Goal: Information Seeking & Learning: Check status

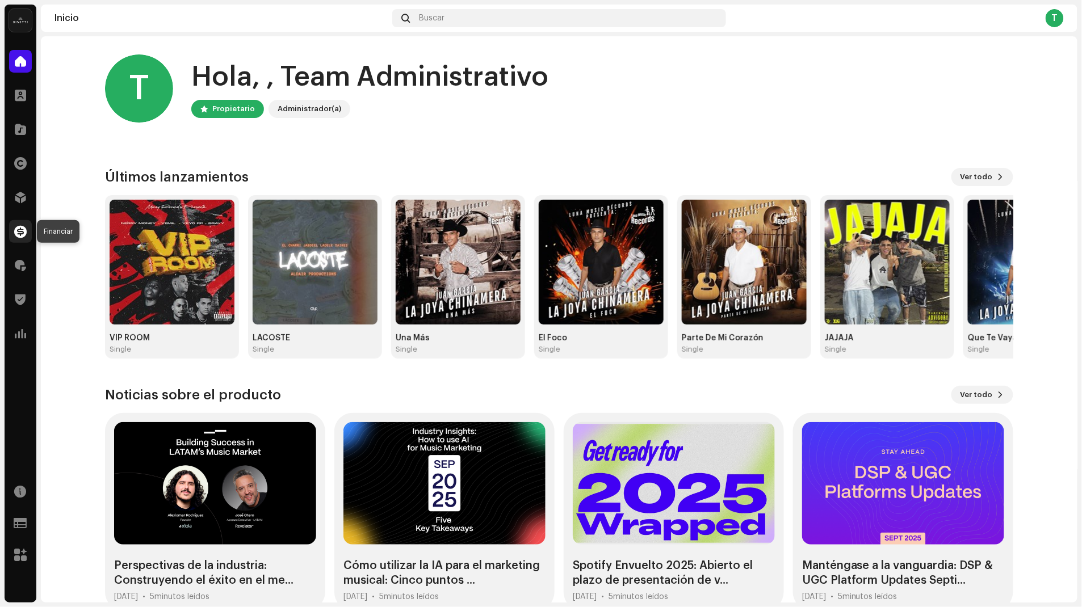
click at [20, 234] on span at bounding box center [20, 231] width 12 height 9
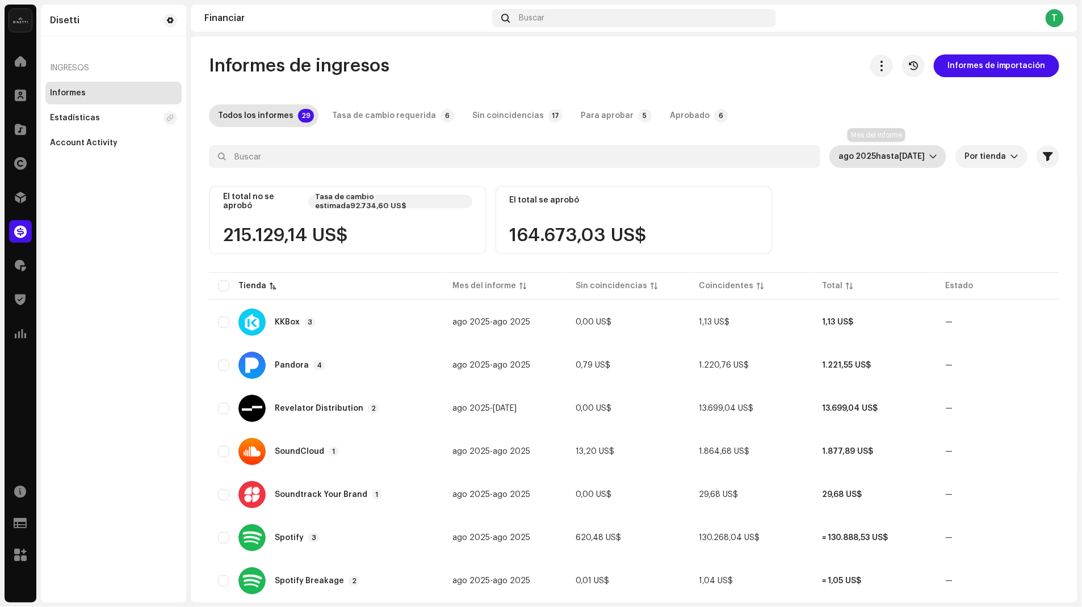
click at [899, 155] on span "[DATE]" at bounding box center [912, 157] width 26 height 8
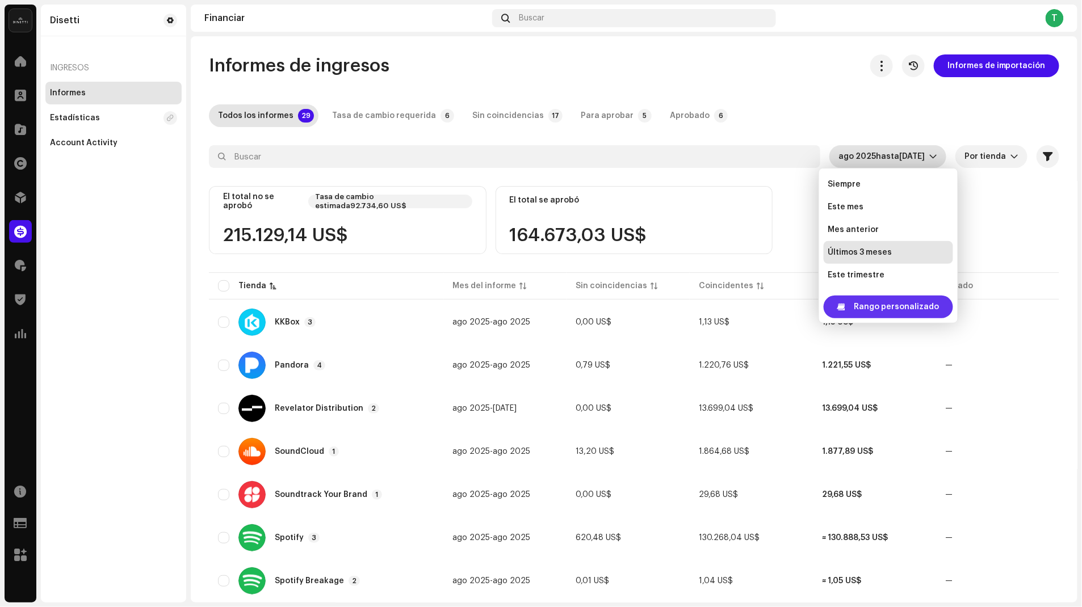
click at [867, 309] on span "Rango personalizado" at bounding box center [896, 307] width 85 height 23
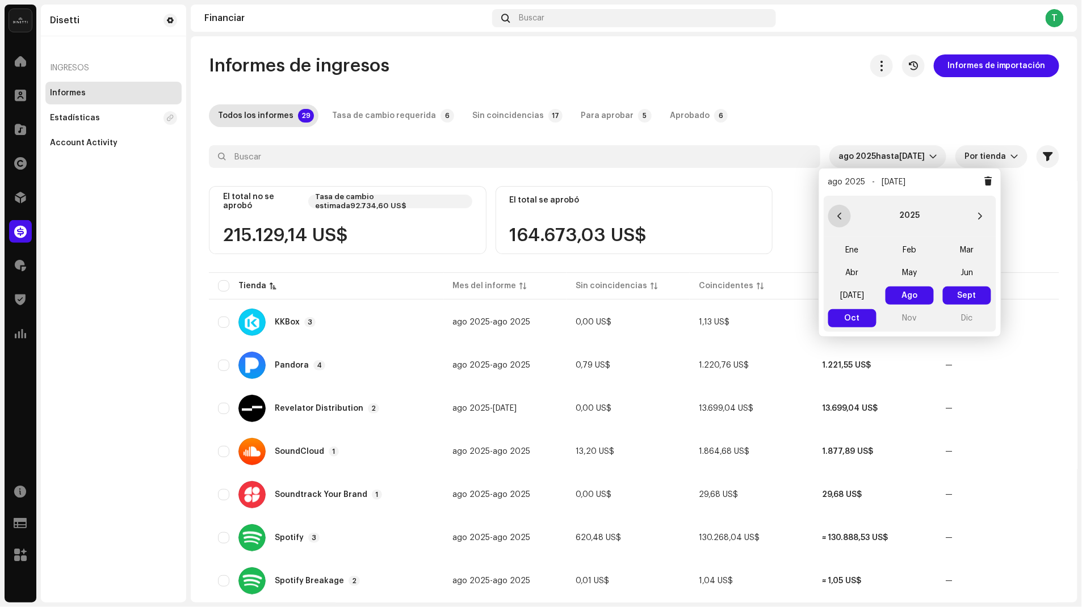
click at [841, 215] on icon "Previous Year" at bounding box center [839, 216] width 8 height 8
click at [849, 255] on span "Ene" at bounding box center [852, 250] width 48 height 18
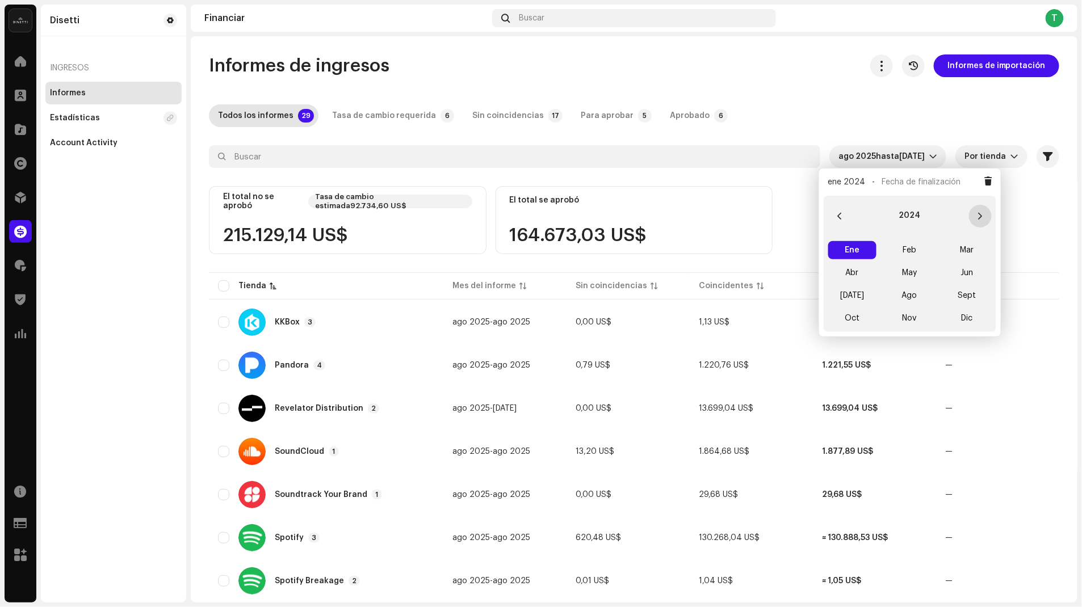
click at [984, 216] on button "Next Year" at bounding box center [980, 216] width 23 height 23
click at [854, 319] on span "Oct" at bounding box center [852, 318] width 48 height 18
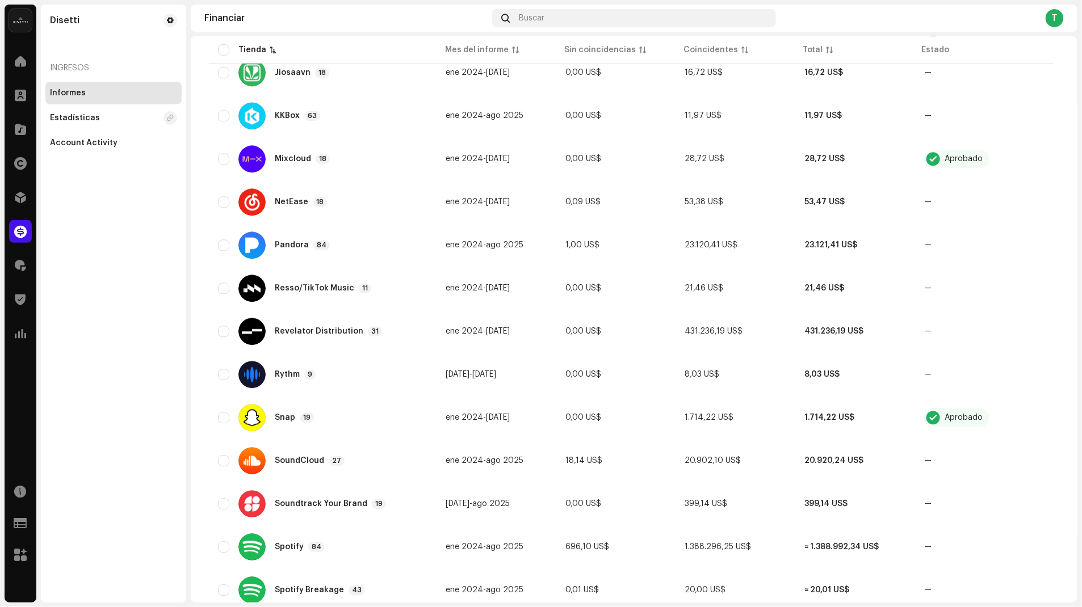
scroll to position [973, 0]
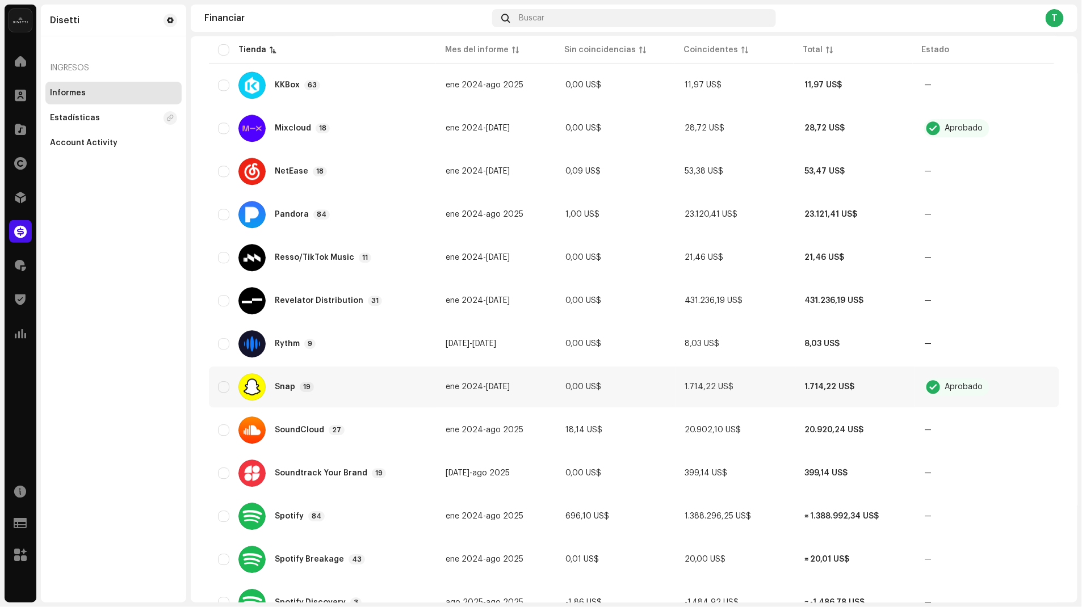
drag, startPoint x: 279, startPoint y: 388, endPoint x: 285, endPoint y: 385, distance: 6.6
click at [279, 388] on div "Snap" at bounding box center [285, 387] width 20 height 8
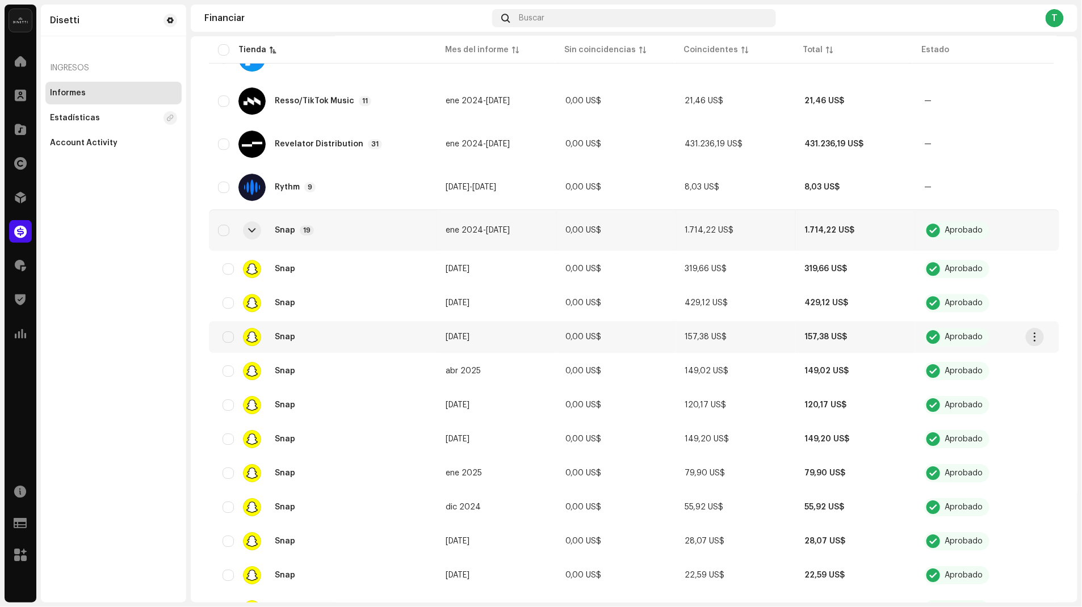
scroll to position [1135, 0]
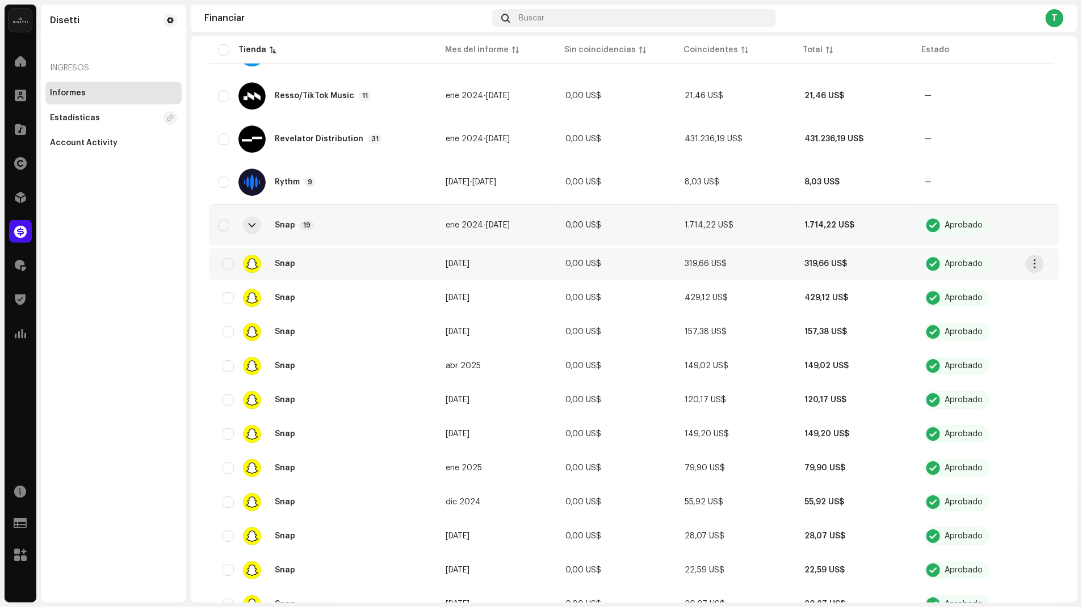
click at [400, 267] on div "Snap" at bounding box center [322, 264] width 209 height 18
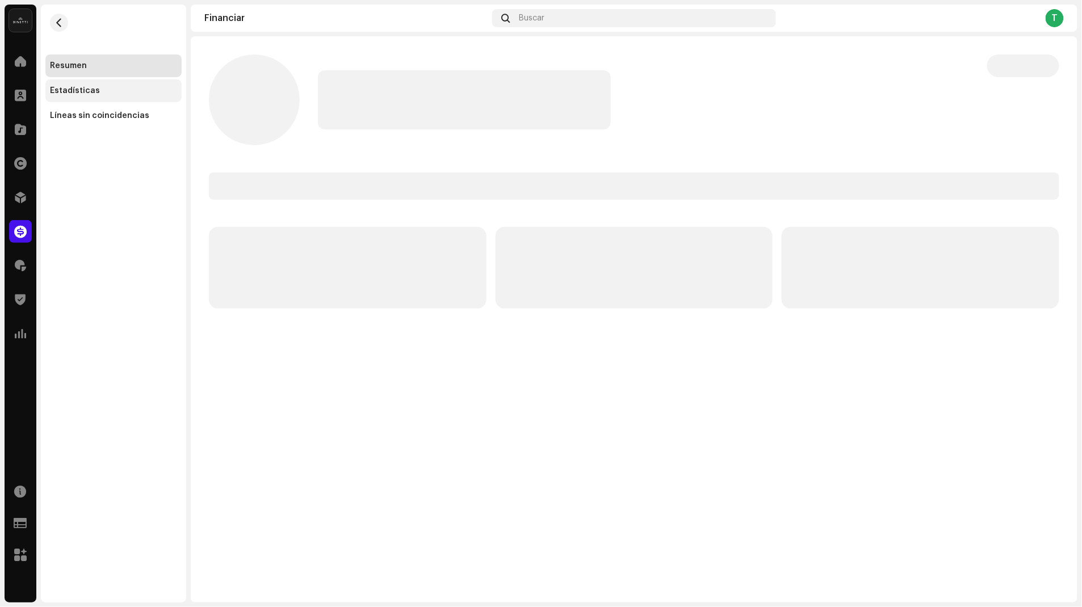
click at [124, 92] on div "Estadísticas" at bounding box center [113, 90] width 127 height 9
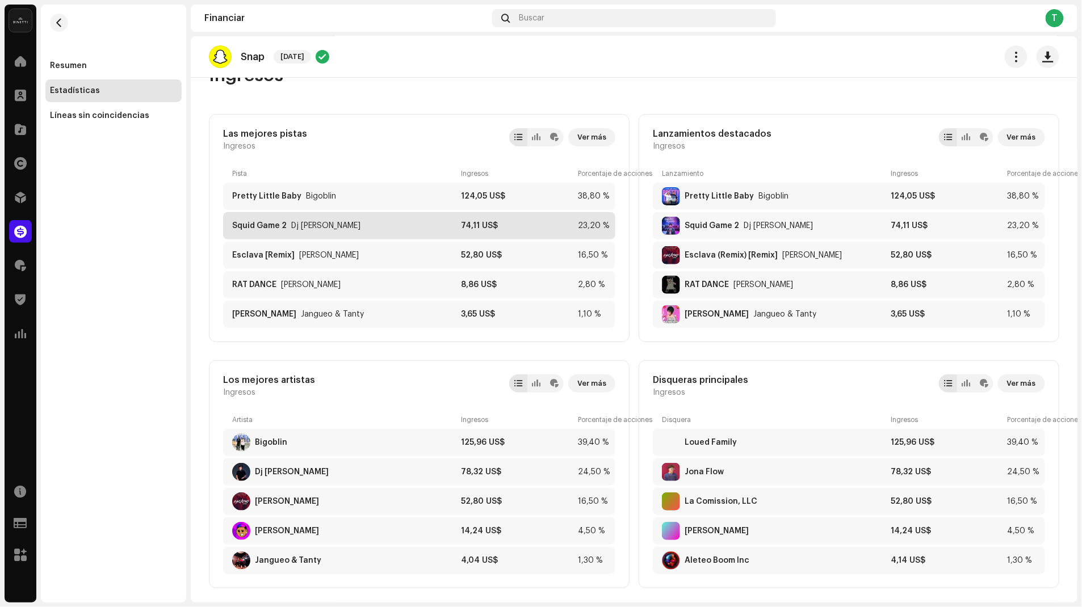
scroll to position [41, 0]
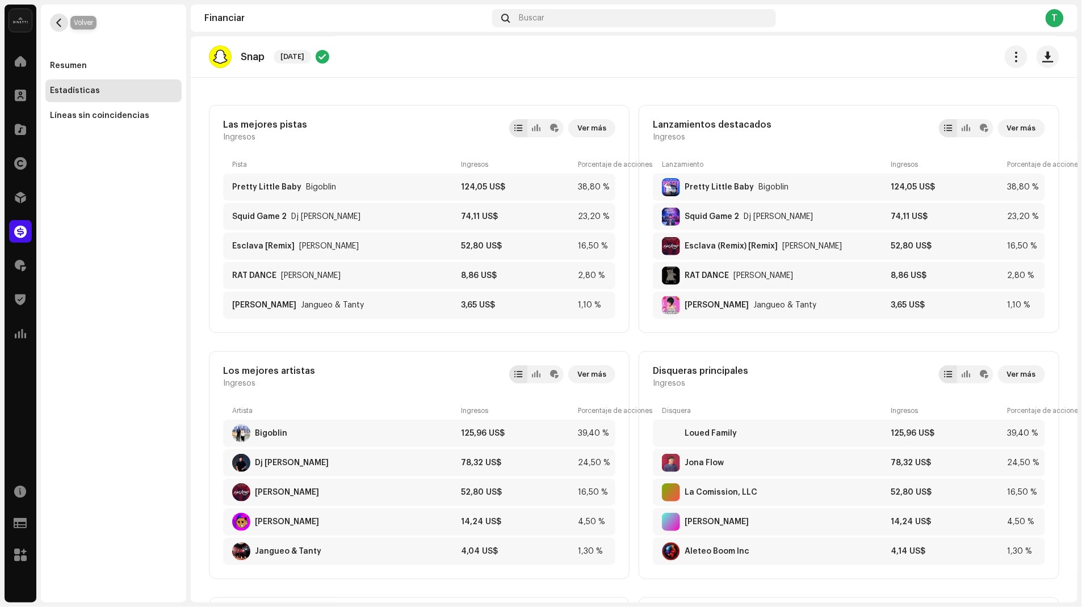
click at [58, 29] on button "button" at bounding box center [59, 23] width 18 height 18
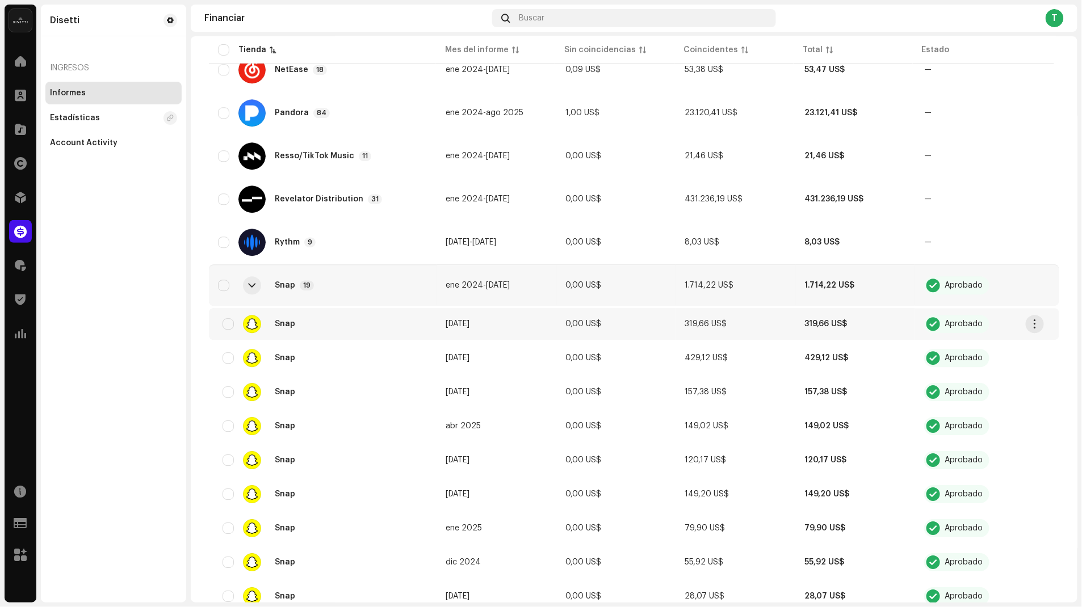
scroll to position [1077, 0]
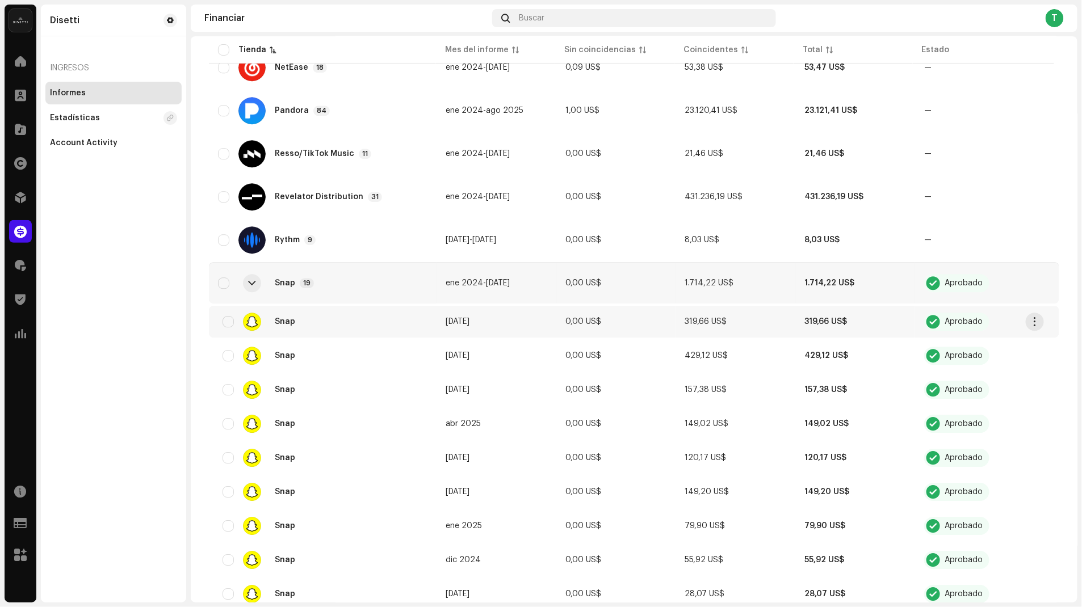
click at [540, 324] on td "[DATE]" at bounding box center [496, 322] width 120 height 32
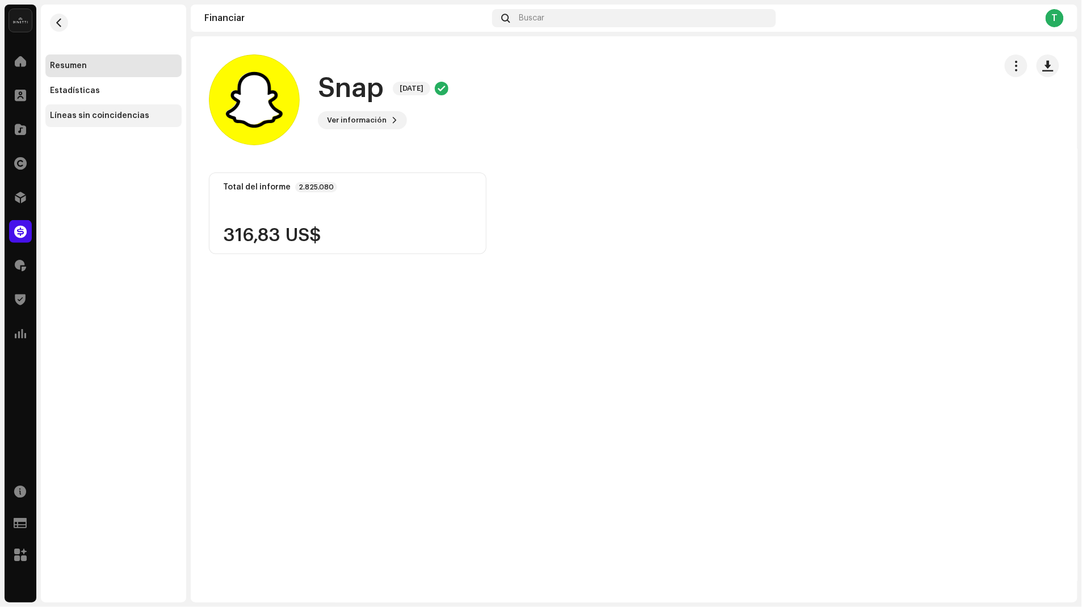
click at [108, 120] on div "Líneas sin coincidencias" at bounding box center [99, 115] width 99 height 9
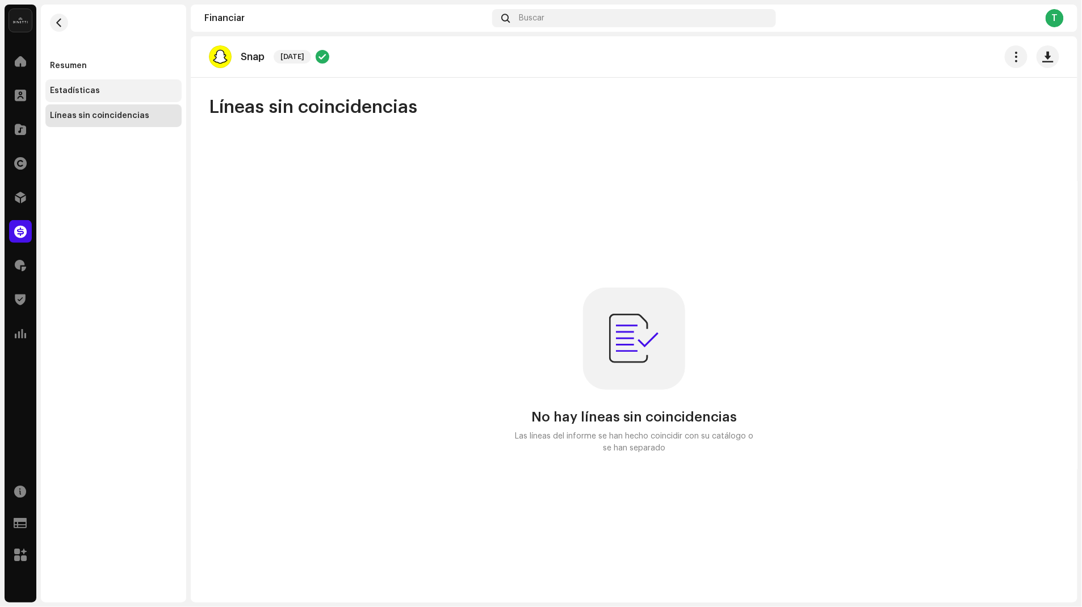
click at [108, 91] on div "Estadísticas" at bounding box center [113, 90] width 127 height 9
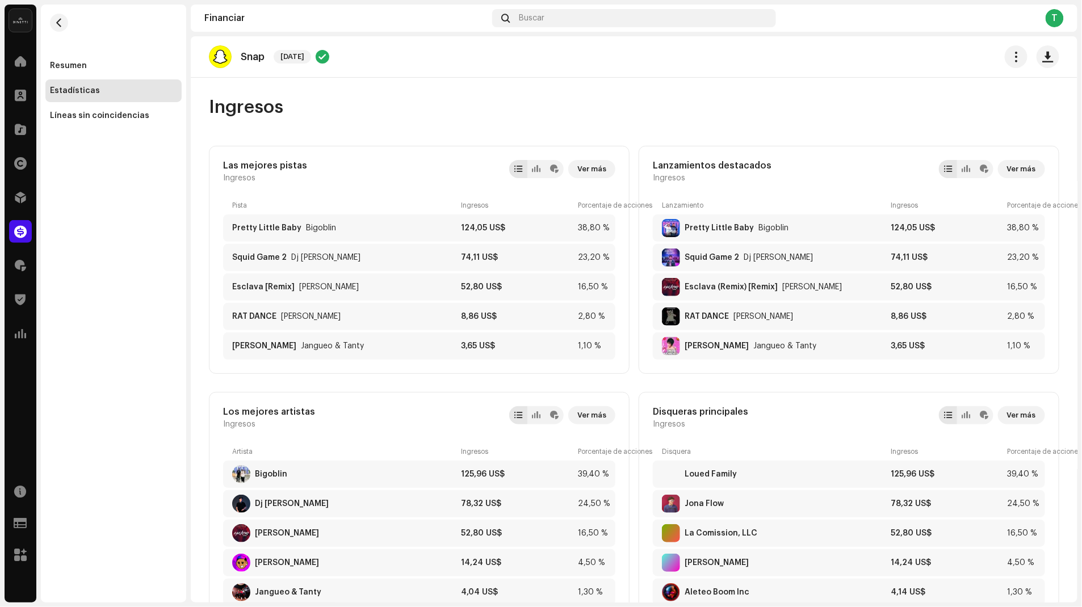
click at [1031, 62] on div at bounding box center [1031, 56] width 54 height 23
click at [1042, 61] on span "button" at bounding box center [1047, 56] width 11 height 9
click at [60, 27] on button "button" at bounding box center [59, 23] width 18 height 18
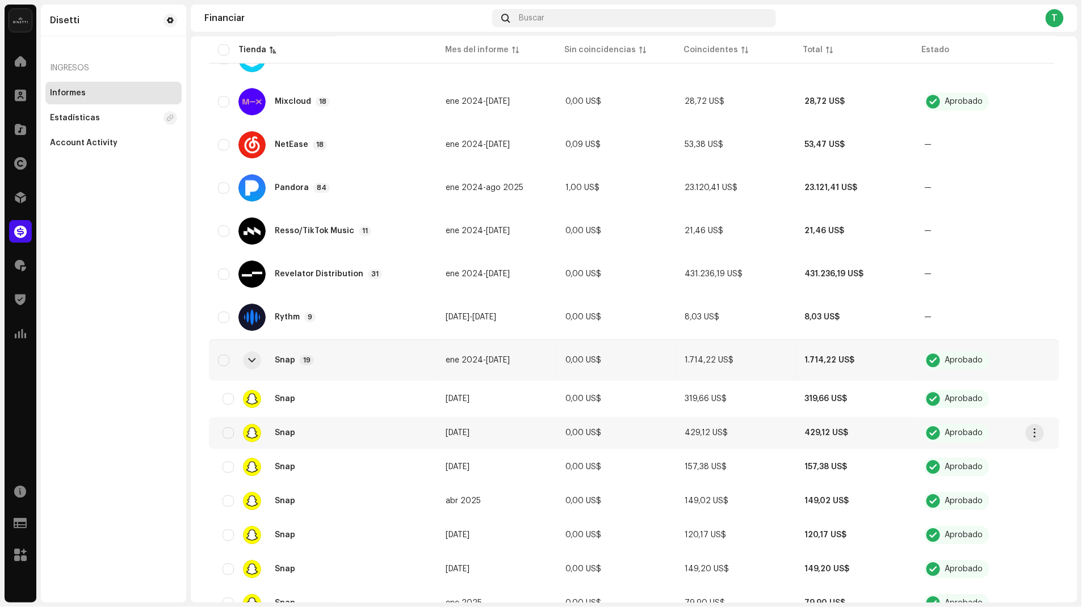
scroll to position [1013, 0]
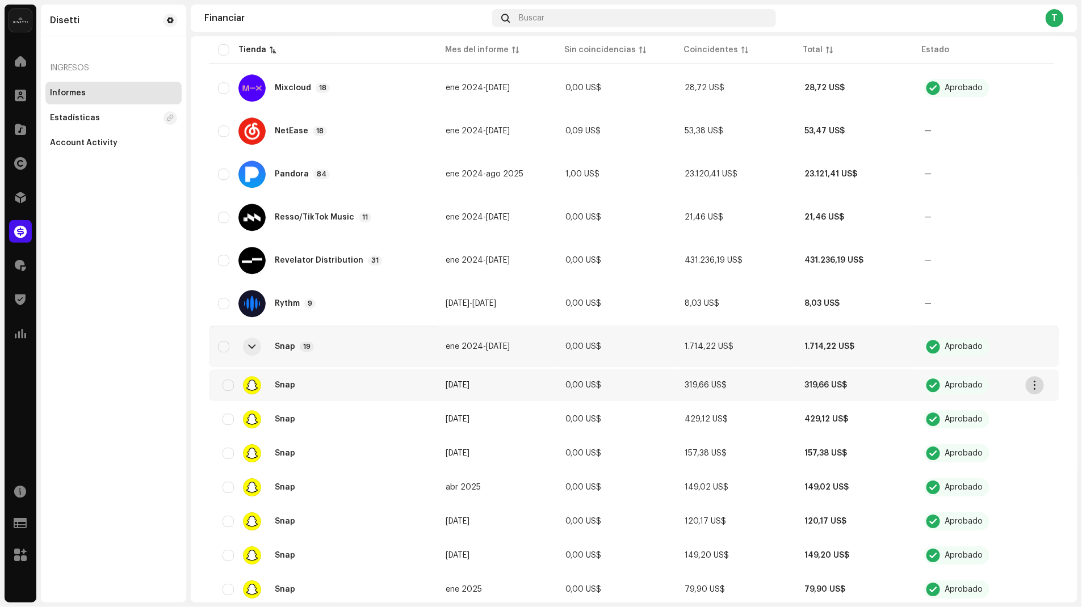
click at [1036, 385] on span "button" at bounding box center [1035, 385] width 9 height 9
click at [633, 387] on td "0,00 US$" at bounding box center [616, 385] width 120 height 32
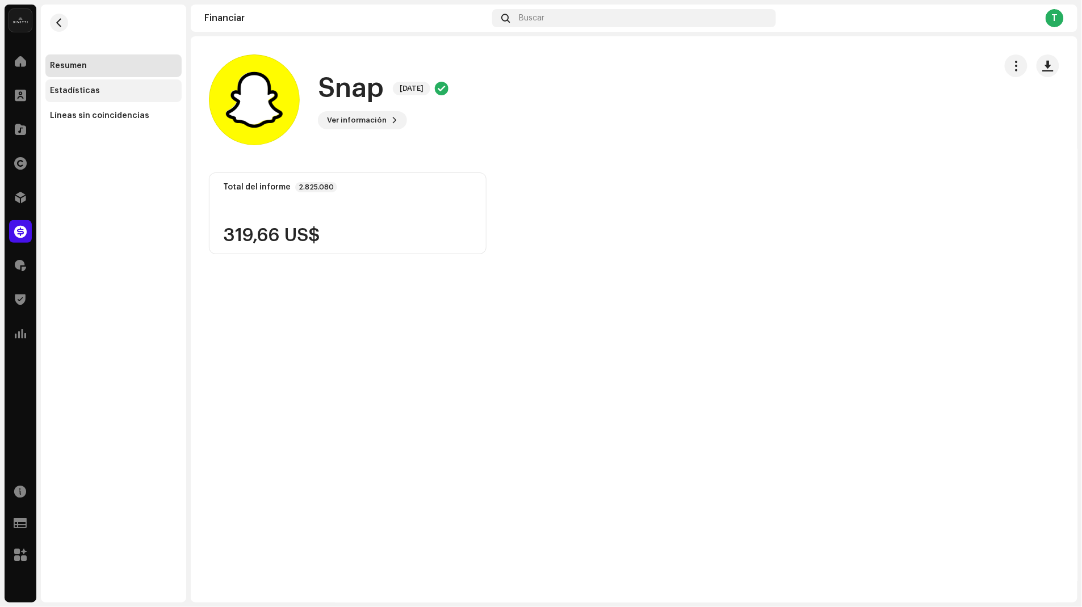
click at [103, 91] on div "Estadísticas" at bounding box center [113, 90] width 127 height 9
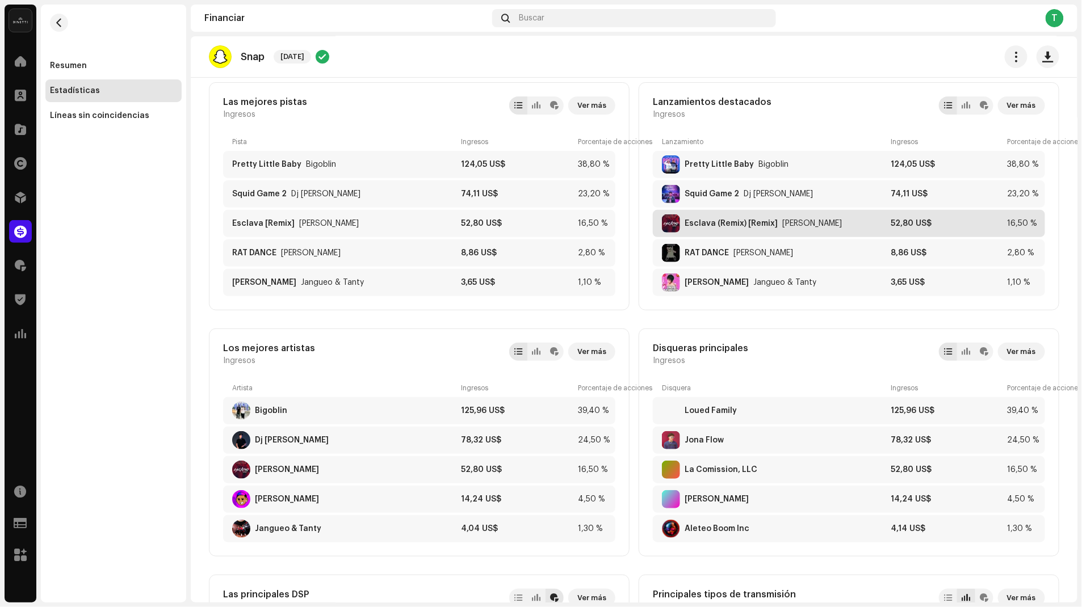
scroll to position [79, 0]
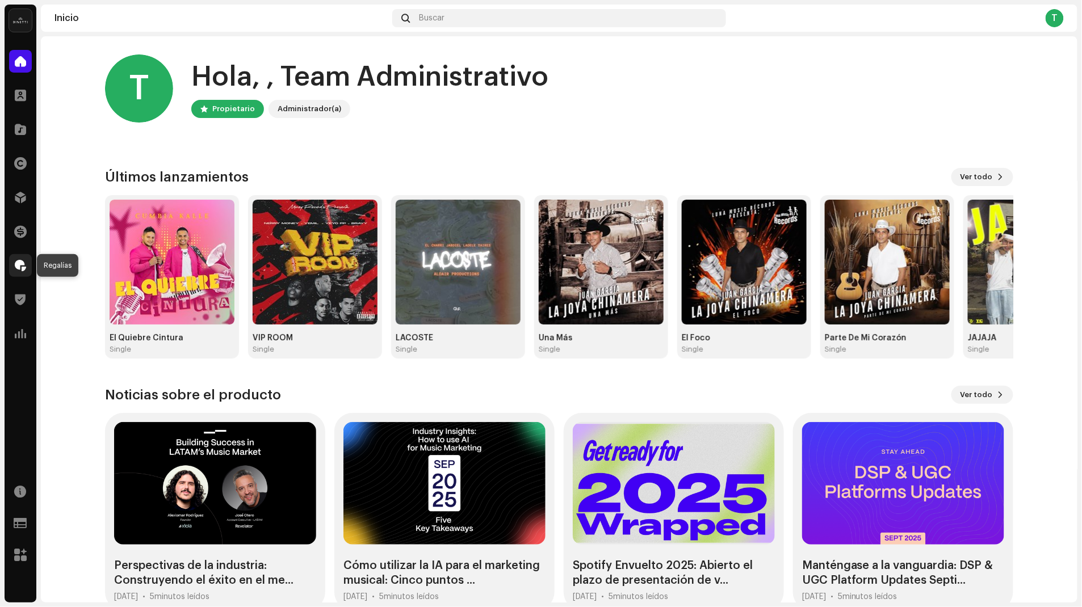
click at [23, 266] on span at bounding box center [20, 265] width 11 height 9
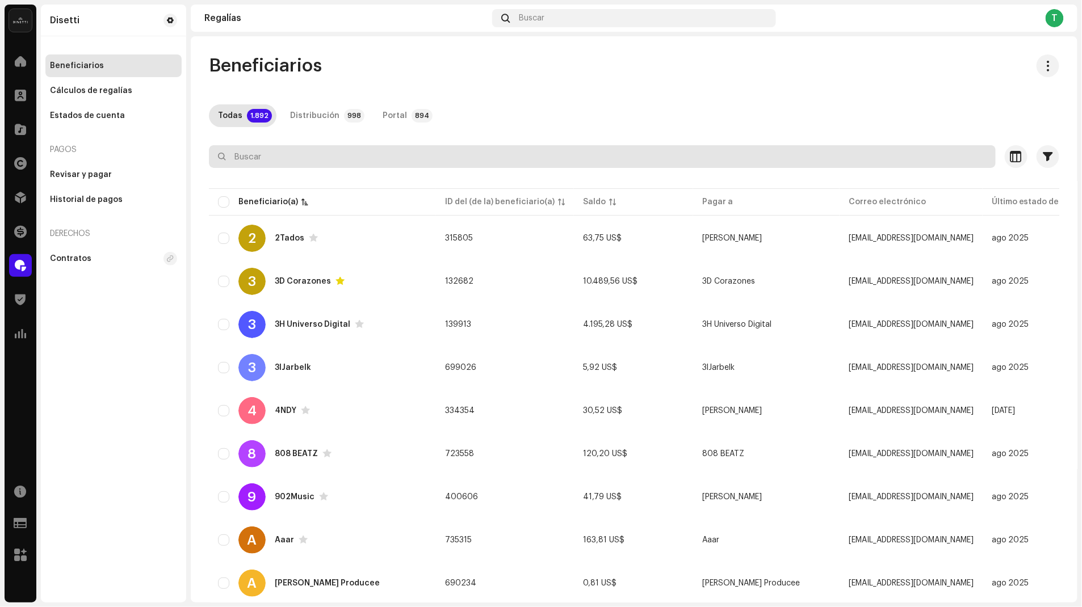
click at [306, 163] on input "text" at bounding box center [602, 156] width 787 height 23
type input "r"
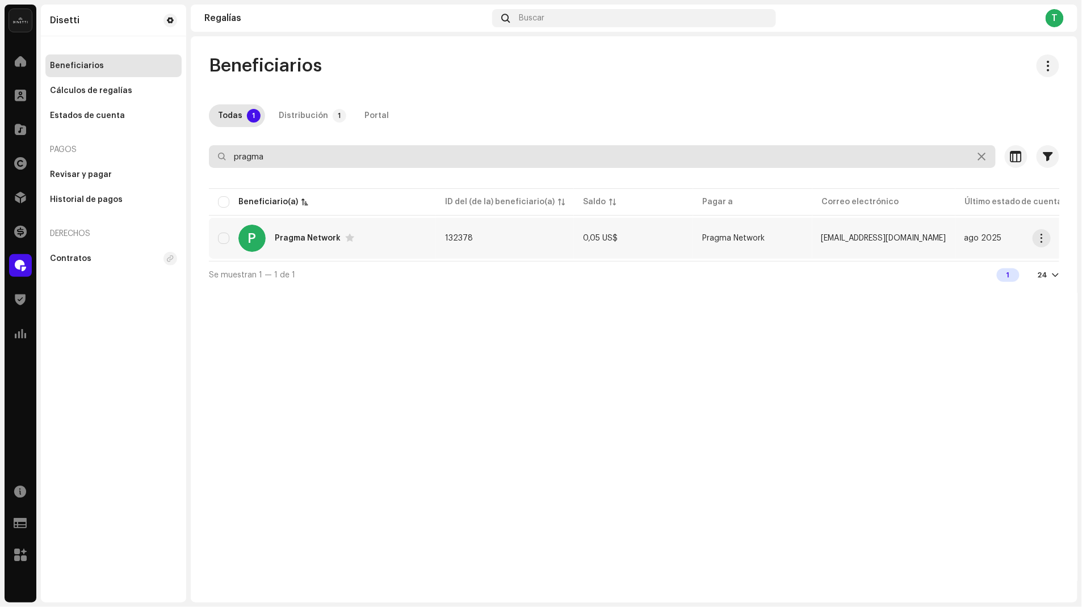
type input "pragma"
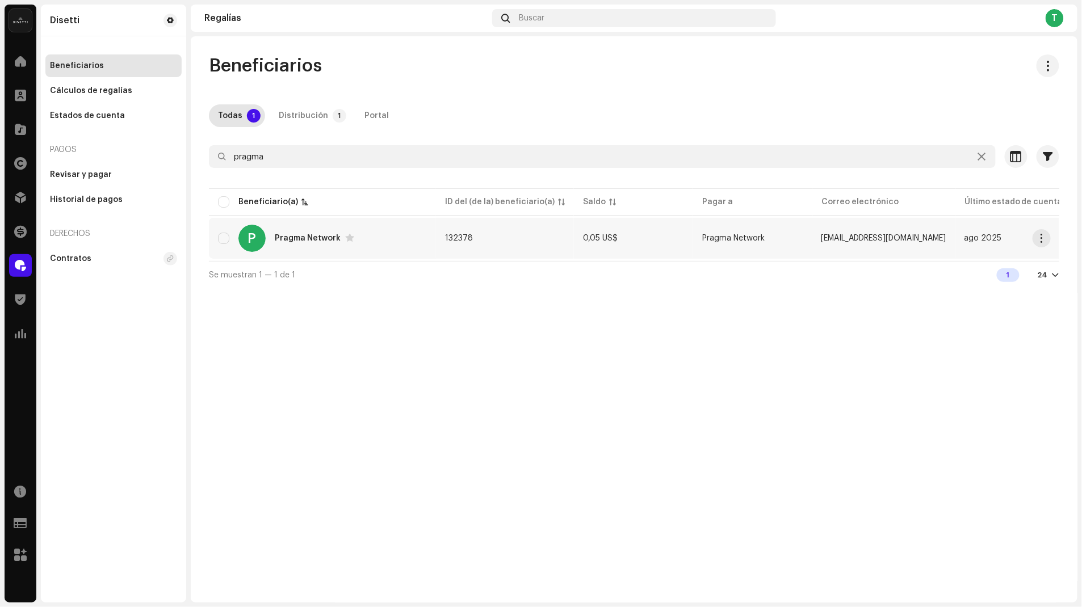
click at [289, 245] on div "P Pragma Network" at bounding box center [322, 238] width 209 height 27
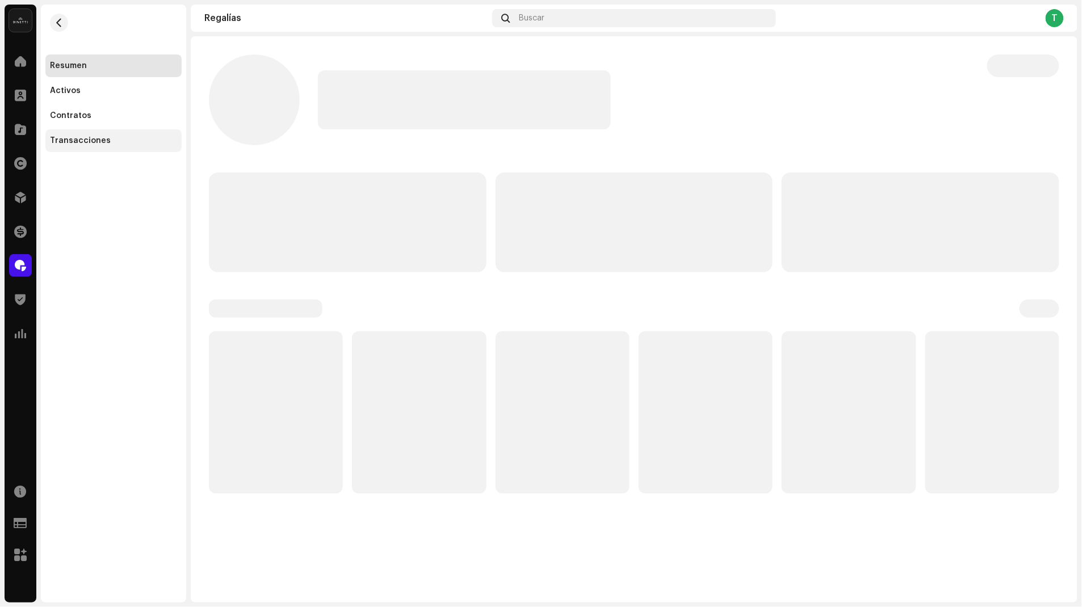
click at [112, 136] on div "Transacciones" at bounding box center [113, 140] width 136 height 23
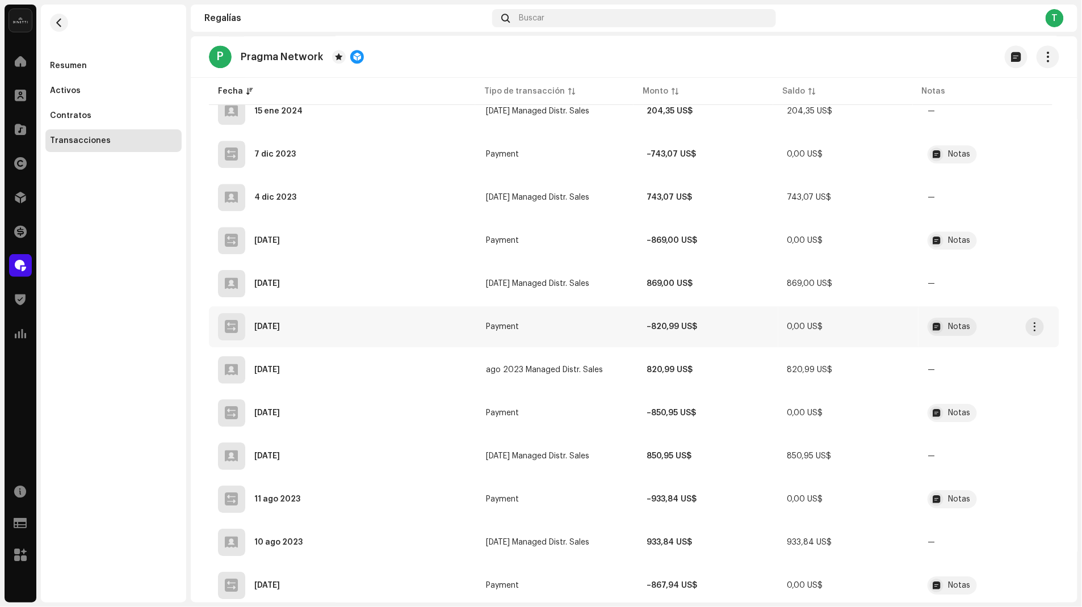
scroll to position [1147, 0]
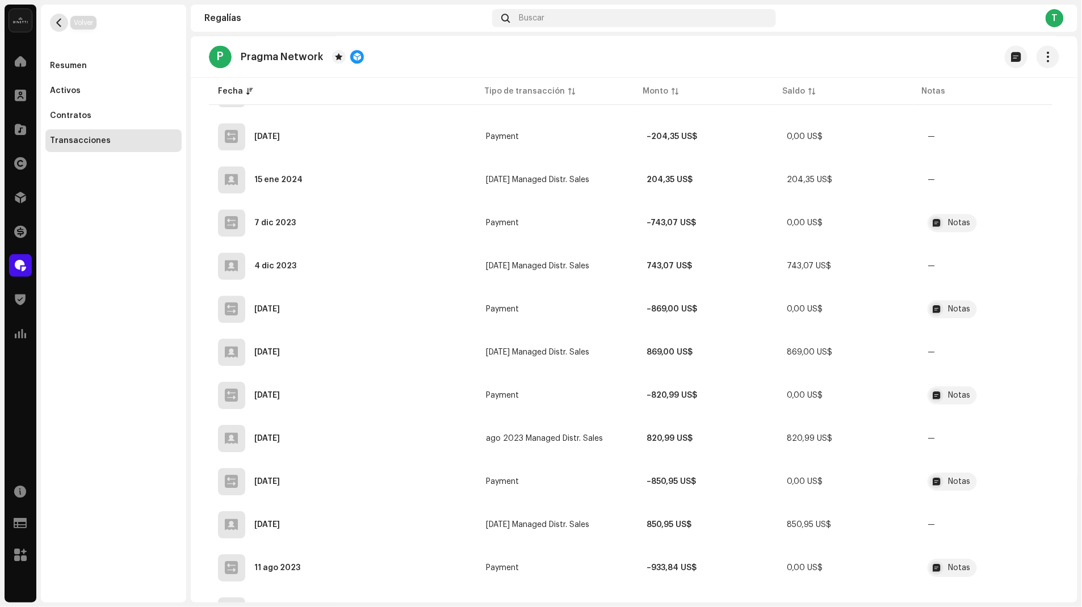
drag, startPoint x: 51, startPoint y: 23, endPoint x: 60, endPoint y: 27, distance: 9.9
click at [51, 23] on button "button" at bounding box center [59, 23] width 18 height 18
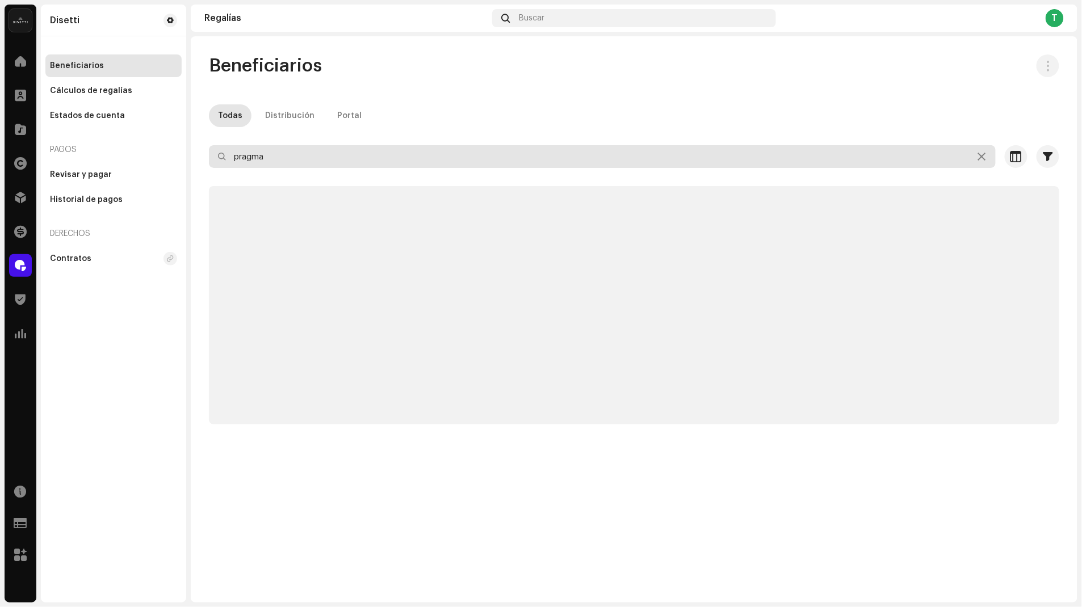
click at [288, 163] on input "pragma" at bounding box center [602, 156] width 787 height 23
paste input "jdstarelnichedelvalle@gmail.com"
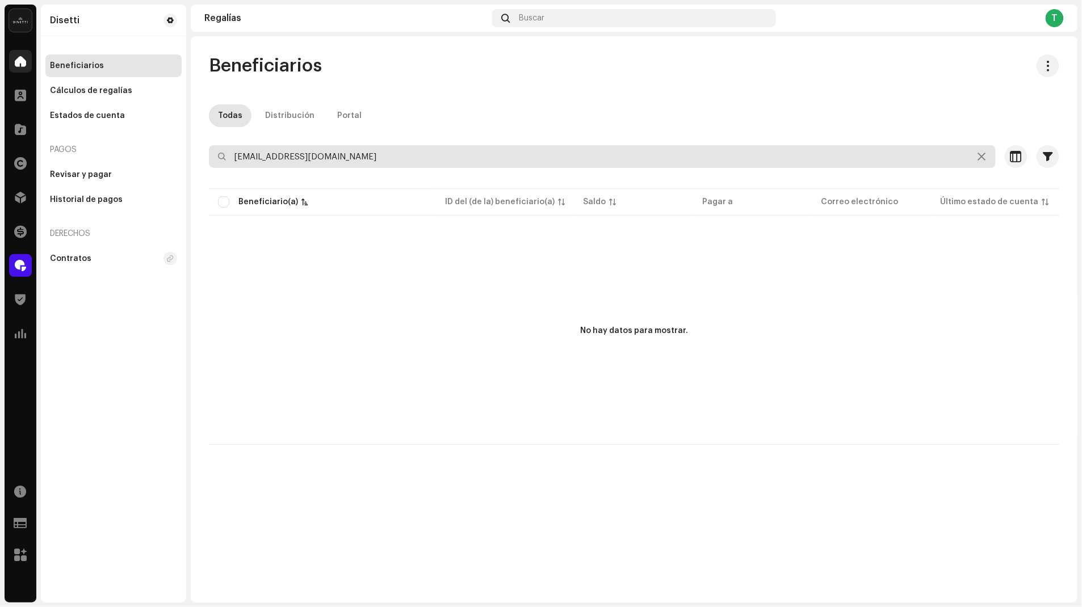
type input "jdstarelnichedelvalle@gmail.com"
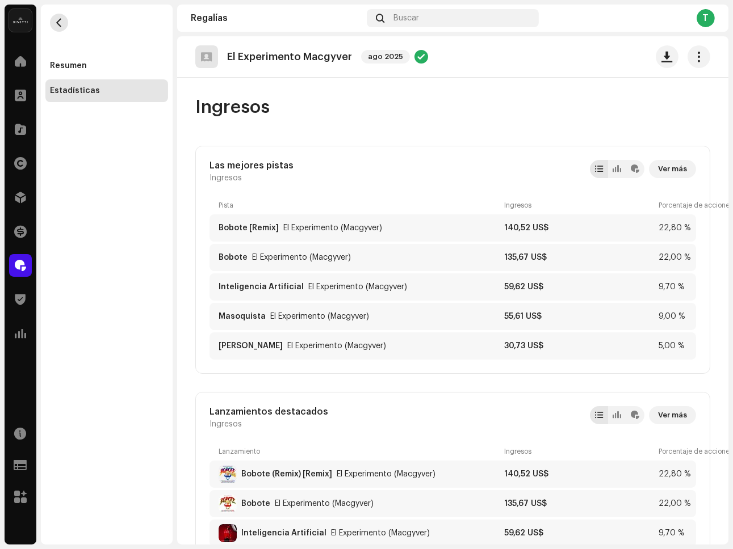
click at [58, 25] on span "button" at bounding box center [59, 22] width 9 height 9
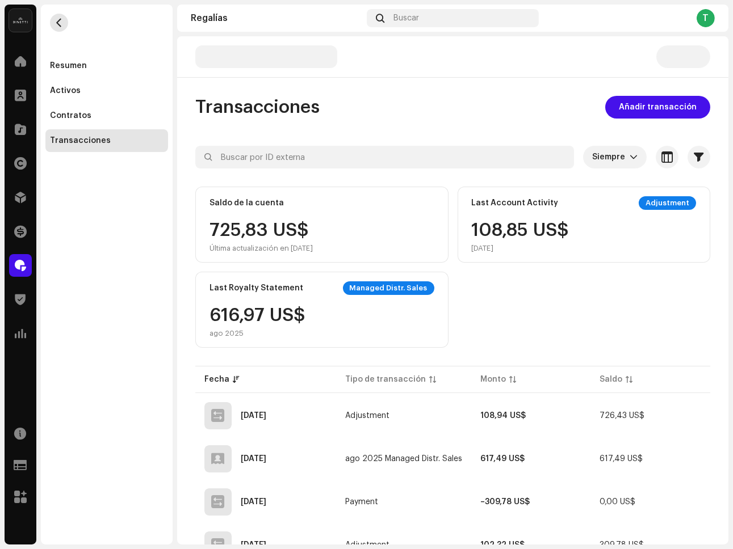
click at [55, 20] on span "button" at bounding box center [59, 22] width 9 height 9
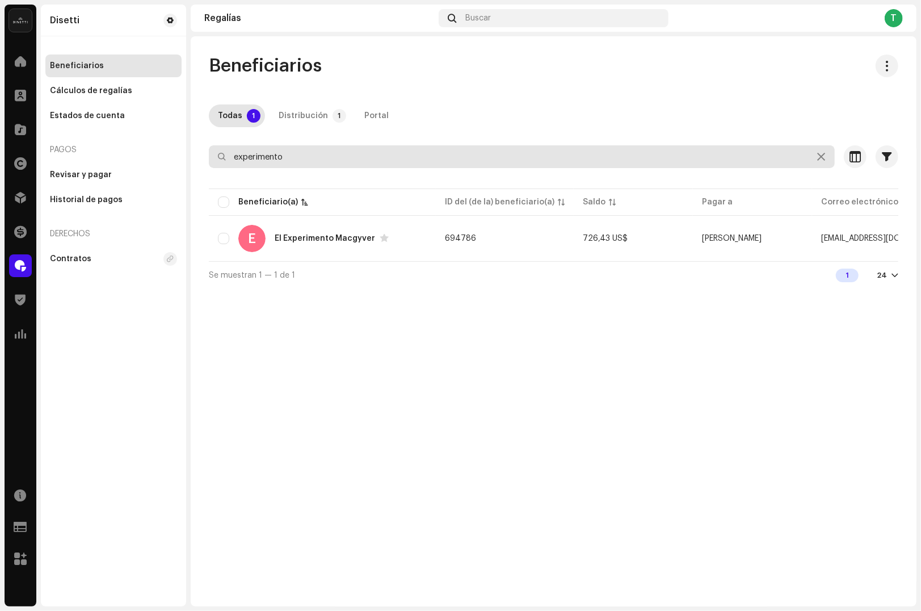
click at [285, 153] on input "experimento" at bounding box center [522, 156] width 626 height 23
paste input "dominickysucombo@gmail.com"
type input "dominickysucombo@gmail.com"
